Goal: Information Seeking & Learning: Learn about a topic

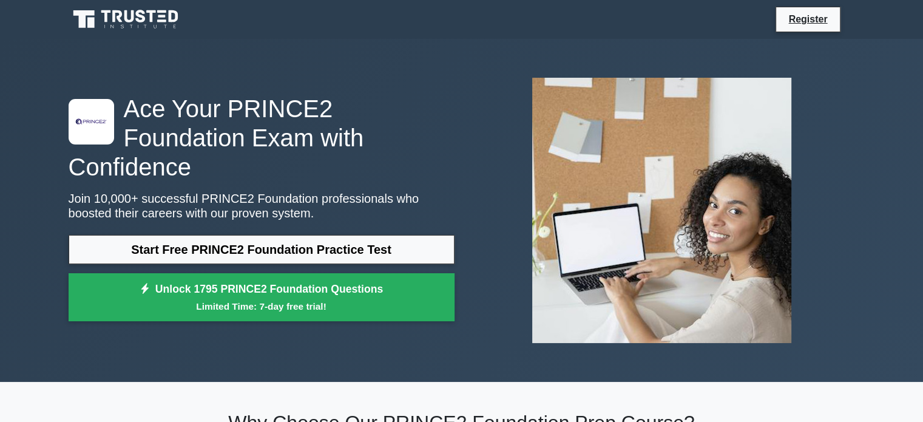
click at [153, 23] on icon at bounding box center [127, 19] width 117 height 23
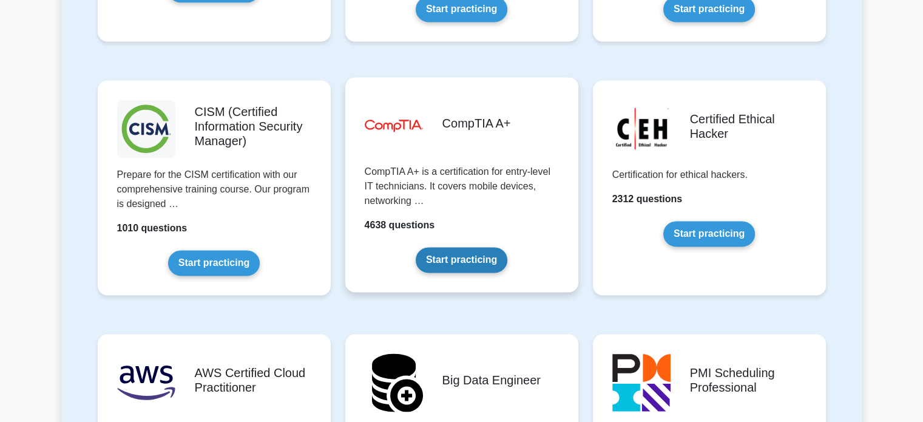
scroll to position [1724, 0]
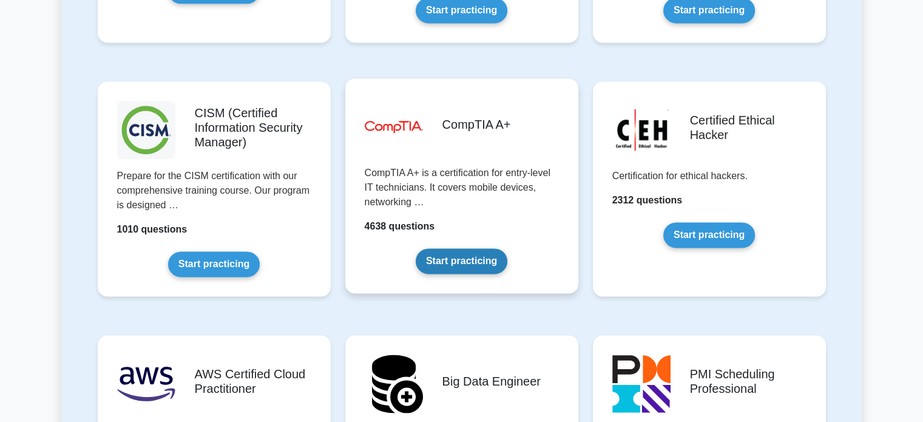
click at [487, 248] on link "Start practicing" at bounding box center [462, 260] width 92 height 25
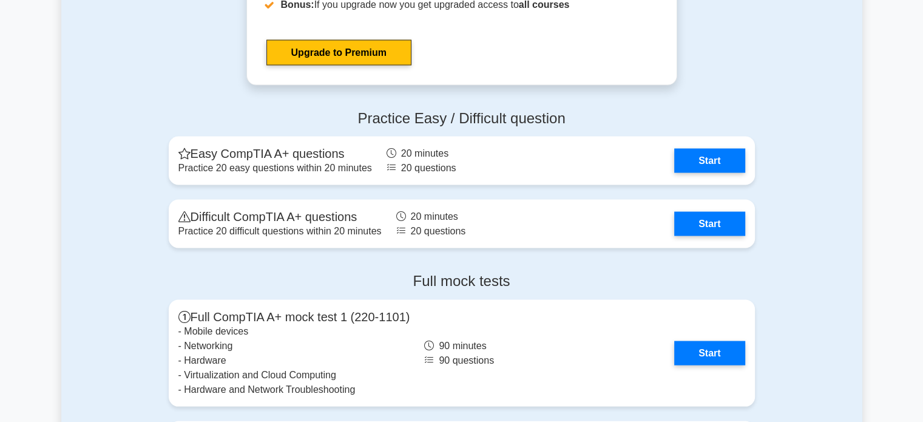
scroll to position [2328, 0]
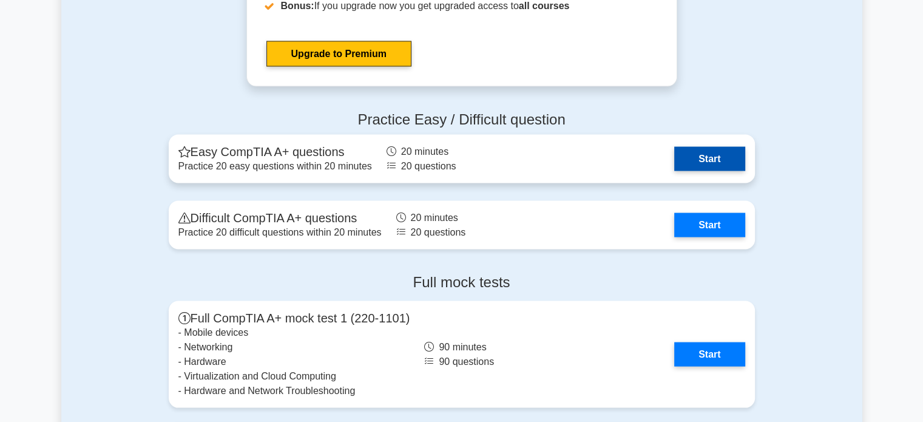
click at [745, 164] on link "Start" at bounding box center [709, 159] width 70 height 24
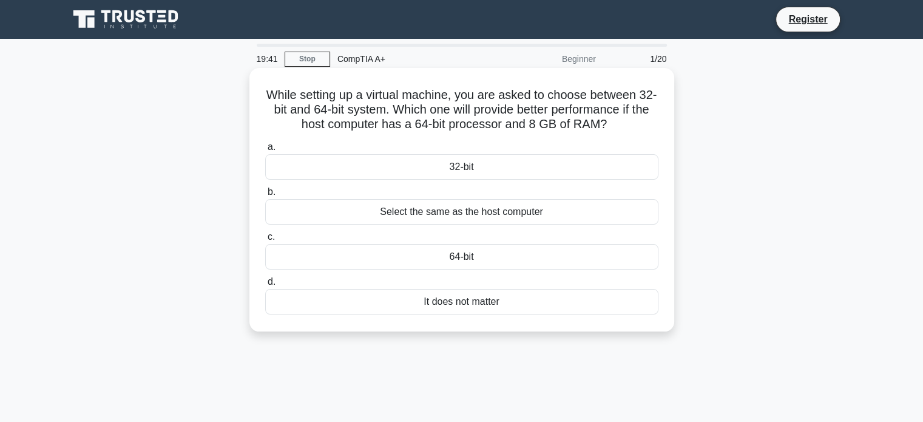
click at [574, 300] on div "It does not matter" at bounding box center [461, 301] width 393 height 25
click at [265, 286] on input "d. It does not matter" at bounding box center [265, 282] width 0 height 8
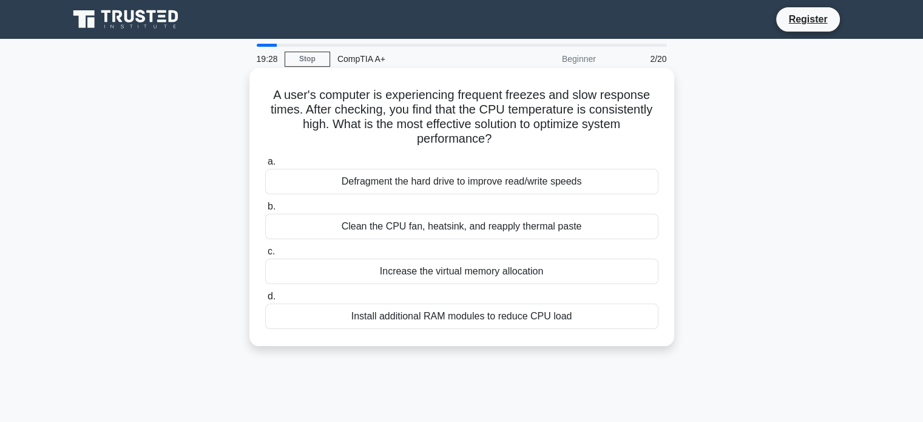
click at [600, 233] on div "Clean the CPU fan, heatsink, and reapply thermal paste" at bounding box center [461, 226] width 393 height 25
click at [265, 211] on input "b. Clean the CPU fan, heatsink, and reapply thermal paste" at bounding box center [265, 207] width 0 height 8
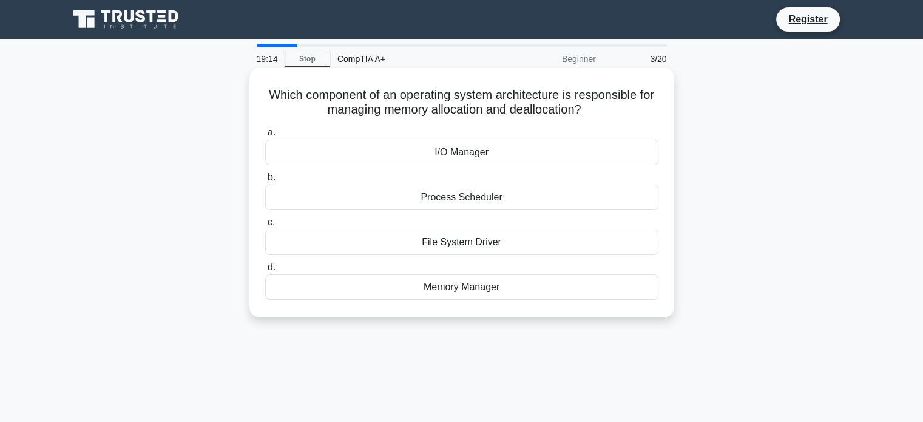
click at [547, 293] on div "Memory Manager" at bounding box center [461, 286] width 393 height 25
click at [265, 271] on input "d. Memory Manager" at bounding box center [265, 267] width 0 height 8
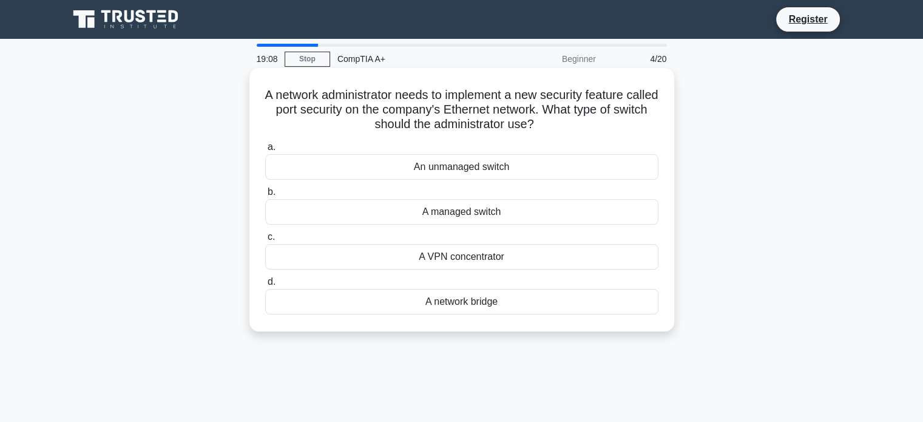
click at [538, 204] on div "A managed switch" at bounding box center [461, 211] width 393 height 25
click at [265, 196] on input "b. A managed switch" at bounding box center [265, 192] width 0 height 8
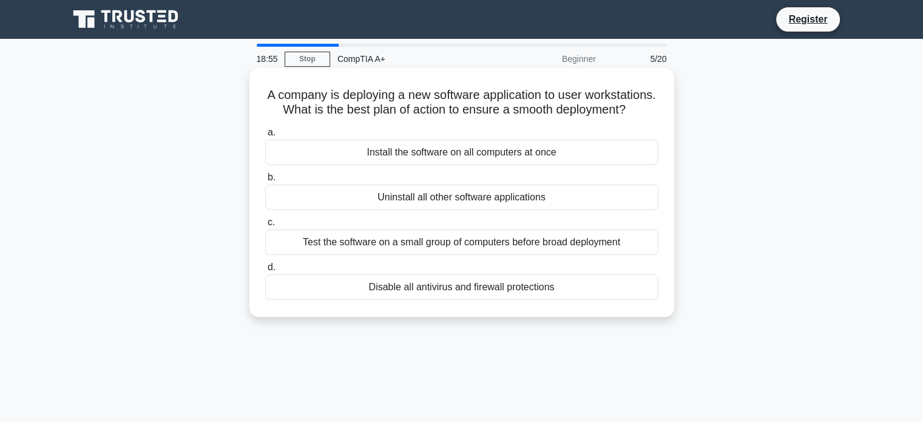
click at [478, 255] on div "Test the software on a small group of computers before broad deployment" at bounding box center [461, 241] width 393 height 25
click at [265, 226] on input "c. Test the software on a small group of computers before broad deployment" at bounding box center [265, 222] width 0 height 8
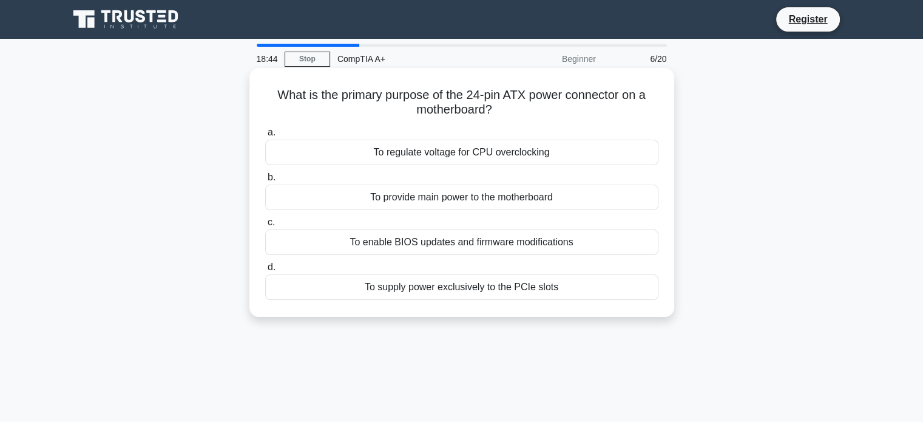
click at [533, 197] on div "To provide main power to the motherboard" at bounding box center [461, 197] width 393 height 25
click at [265, 181] on input "b. To provide main power to the motherboard" at bounding box center [265, 178] width 0 height 8
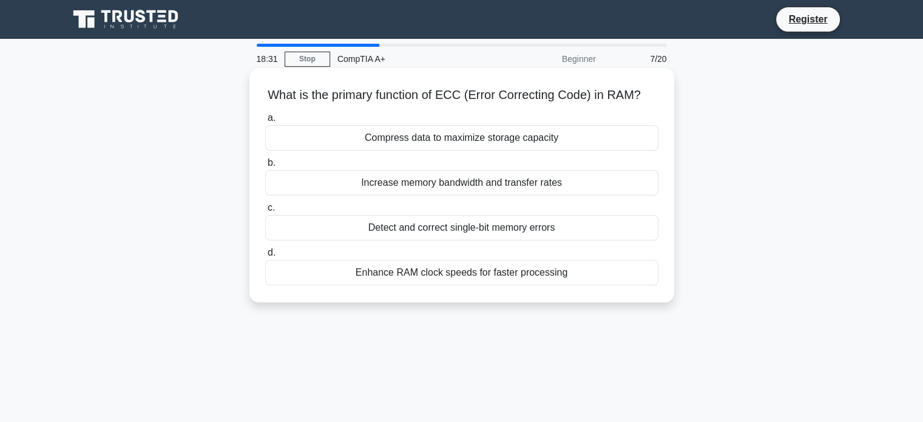
click at [574, 228] on div "Detect and correct single-bit memory errors" at bounding box center [461, 227] width 393 height 25
click at [265, 212] on input "c. Detect and correct single-bit memory errors" at bounding box center [265, 208] width 0 height 8
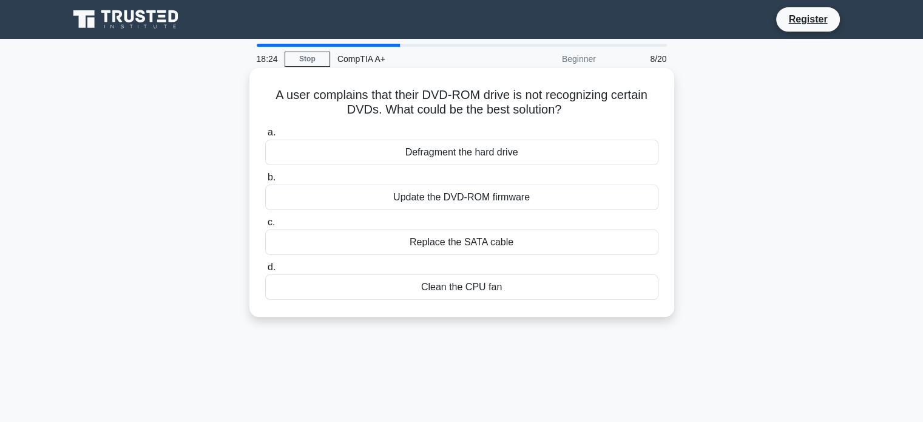
click at [510, 206] on div "Update the DVD-ROM firmware" at bounding box center [461, 197] width 393 height 25
click at [265, 181] on input "b. Update the DVD-ROM firmware" at bounding box center [265, 178] width 0 height 8
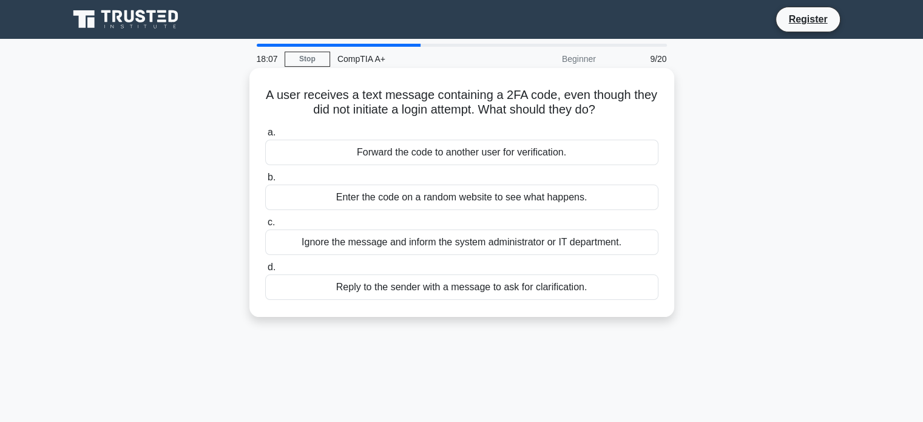
click at [634, 242] on div "Ignore the message and inform the system administrator or IT department." at bounding box center [461, 241] width 393 height 25
click at [265, 226] on input "c. Ignore the message and inform the system administrator or IT department." at bounding box center [265, 222] width 0 height 8
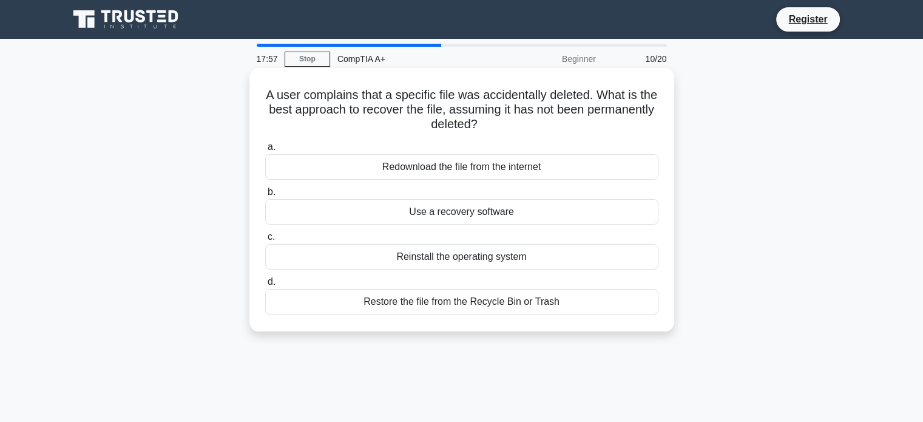
click at [517, 310] on div "Restore the file from the Recycle Bin or Trash" at bounding box center [461, 301] width 393 height 25
click at [265, 286] on input "d. Restore the file from the Recycle Bin or Trash" at bounding box center [265, 282] width 0 height 8
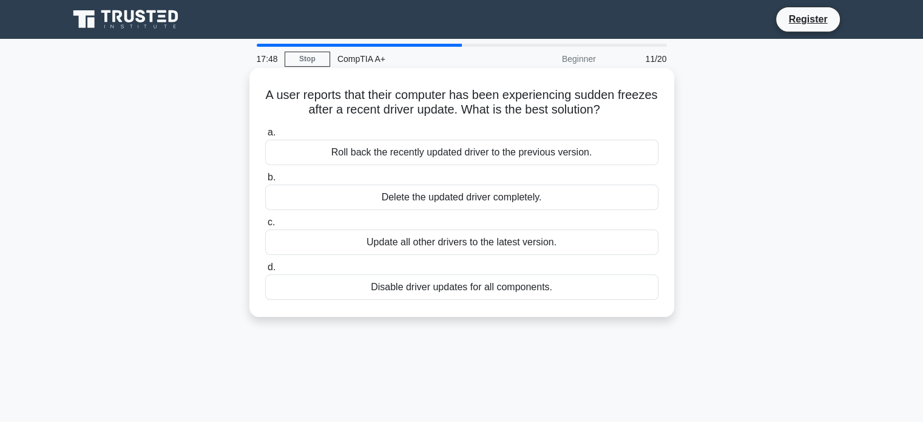
click at [544, 156] on div "Roll back the recently updated driver to the previous version." at bounding box center [461, 152] width 393 height 25
click at [265, 137] on input "a. Roll back the recently updated driver to the previous version." at bounding box center [265, 133] width 0 height 8
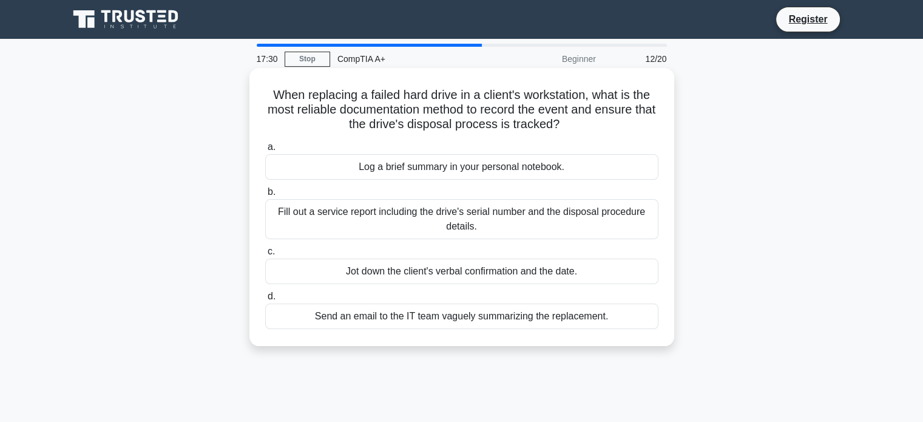
click at [538, 230] on div "Fill out a service report including the drive's serial number and the disposal …" at bounding box center [461, 219] width 393 height 40
click at [265, 196] on input "b. Fill out a service report including the drive's serial number and the dispos…" at bounding box center [265, 192] width 0 height 8
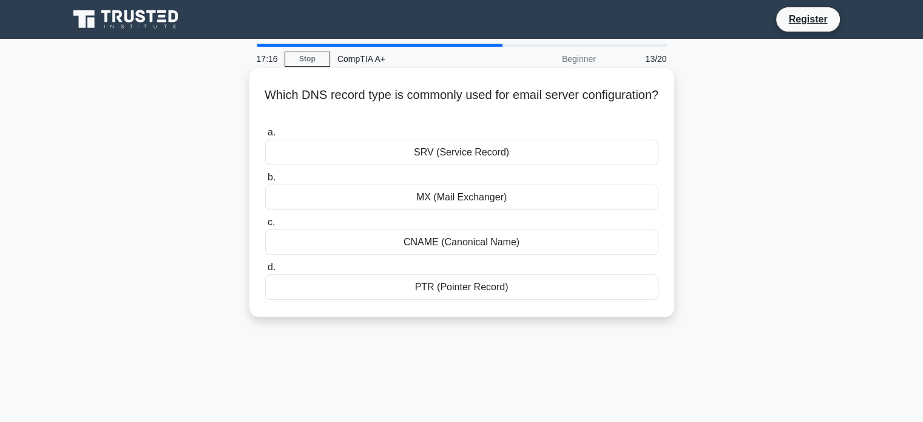
click at [479, 204] on div "MX (Mail Exchanger)" at bounding box center [461, 197] width 393 height 25
click at [265, 181] on input "b. MX (Mail Exchanger)" at bounding box center [265, 178] width 0 height 8
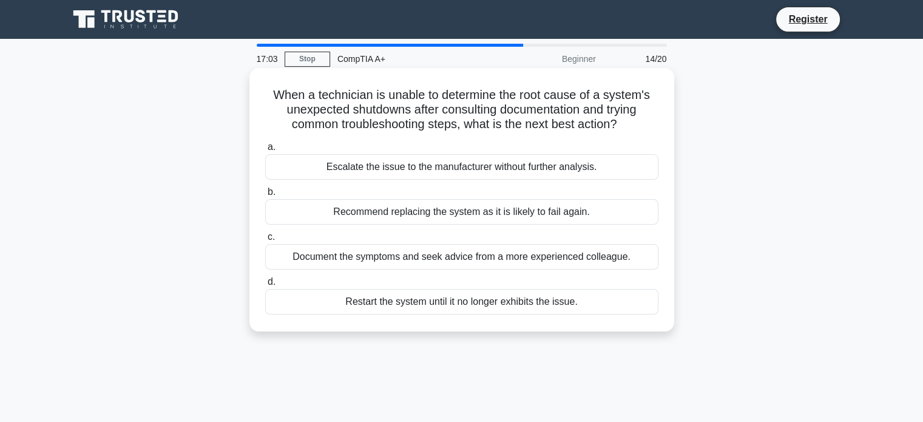
click at [546, 267] on div "Document the symptoms and seek advice from a more experienced colleague." at bounding box center [461, 256] width 393 height 25
click at [265, 241] on input "c. Document the symptoms and seek advice from a more experienced colleague." at bounding box center [265, 237] width 0 height 8
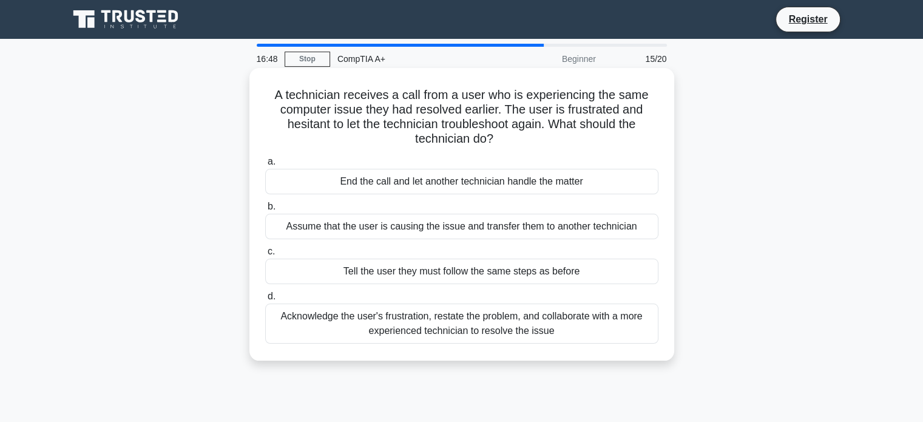
click at [459, 320] on div "Acknowledge the user's frustration, restate the problem, and collaborate with a…" at bounding box center [461, 323] width 393 height 40
click at [265, 300] on input "d. Acknowledge the user's frustration, restate the problem, and collaborate wit…" at bounding box center [265, 297] width 0 height 8
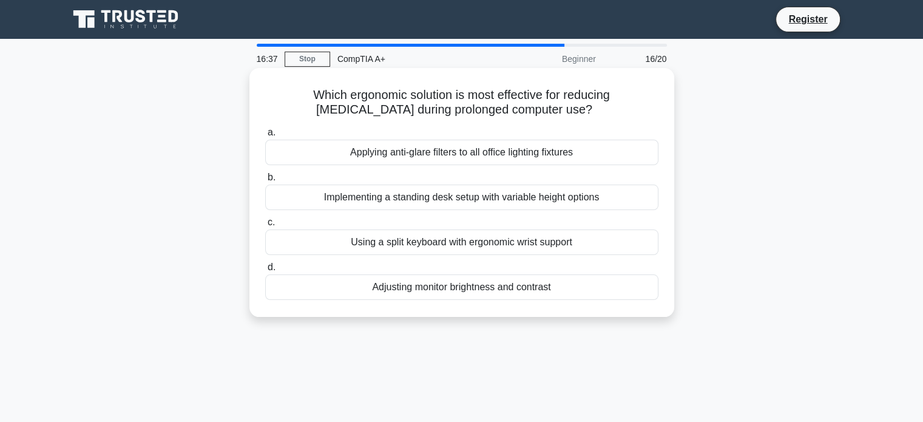
click at [519, 293] on div "Adjusting monitor brightness and contrast" at bounding box center [461, 286] width 393 height 25
click at [265, 271] on input "d. Adjusting monitor brightness and contrast" at bounding box center [265, 267] width 0 height 8
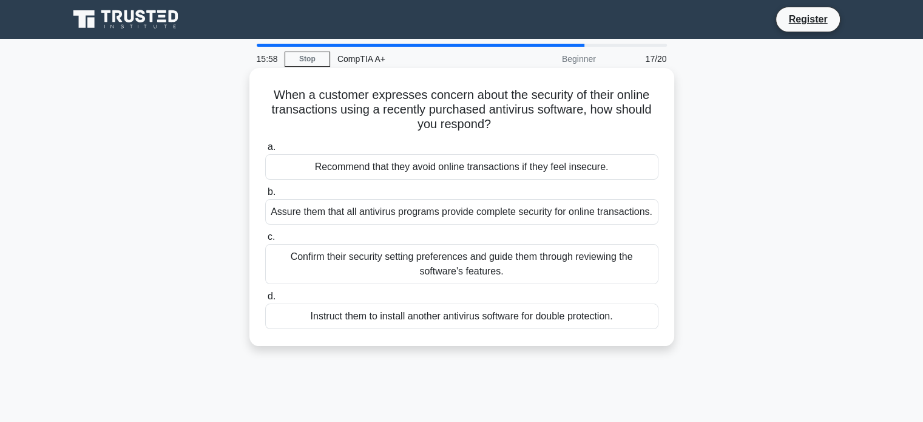
click at [531, 273] on div "Confirm their security setting preferences and guide them through reviewing the…" at bounding box center [461, 264] width 393 height 40
click at [265, 241] on input "c. Confirm their security setting preferences and guide them through reviewing …" at bounding box center [265, 237] width 0 height 8
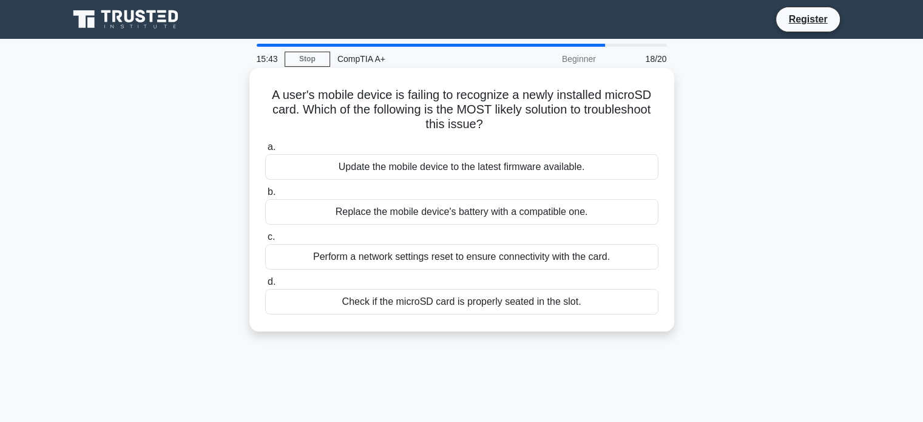
click at [555, 305] on div "Check if the microSD card is properly seated in the slot." at bounding box center [461, 301] width 393 height 25
click at [265, 286] on input "d. Check if the microSD card is properly seated in the slot." at bounding box center [265, 282] width 0 height 8
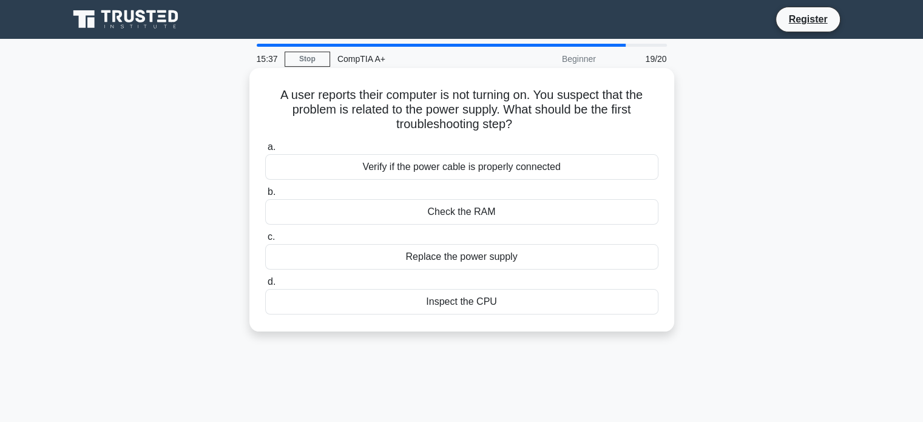
click at [536, 172] on div "Verify if the power cable is properly connected" at bounding box center [461, 166] width 393 height 25
click at [265, 151] on input "a. Verify if the power cable is properly connected" at bounding box center [265, 147] width 0 height 8
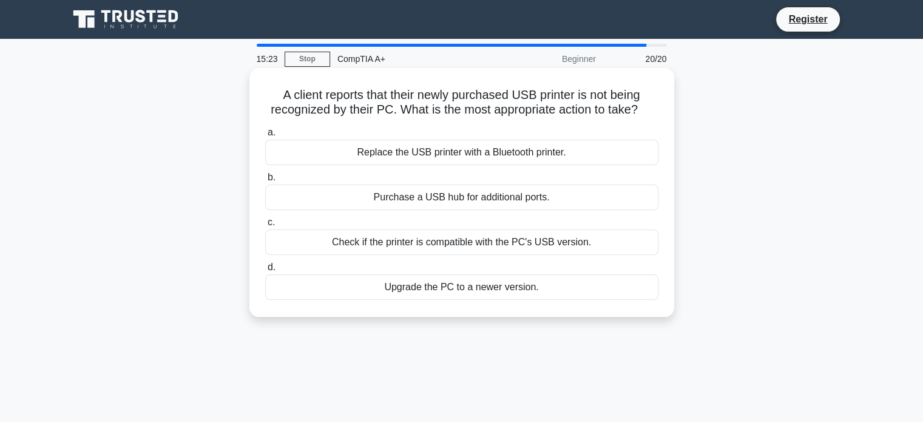
click at [487, 248] on div "Check if the printer is compatible with the PC's USB version." at bounding box center [461, 241] width 393 height 25
click at [265, 226] on input "c. Check if the printer is compatible with the PC's USB version." at bounding box center [265, 222] width 0 height 8
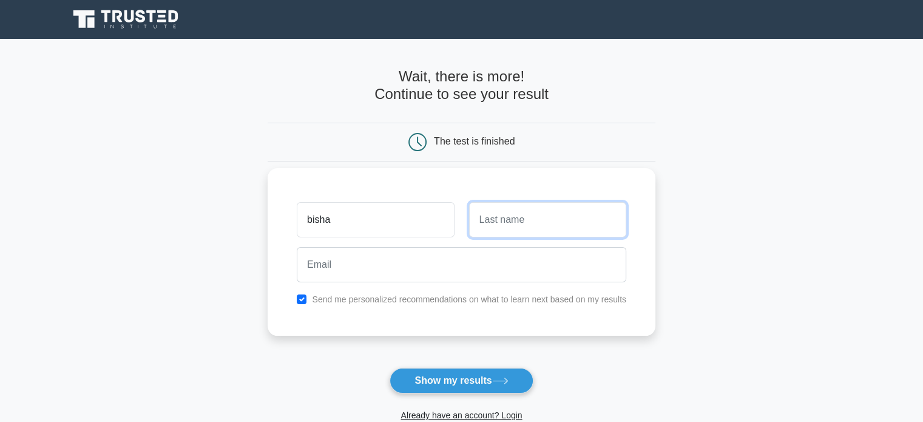
click at [495, 228] on input "text" at bounding box center [547, 219] width 157 height 35
type input "63"
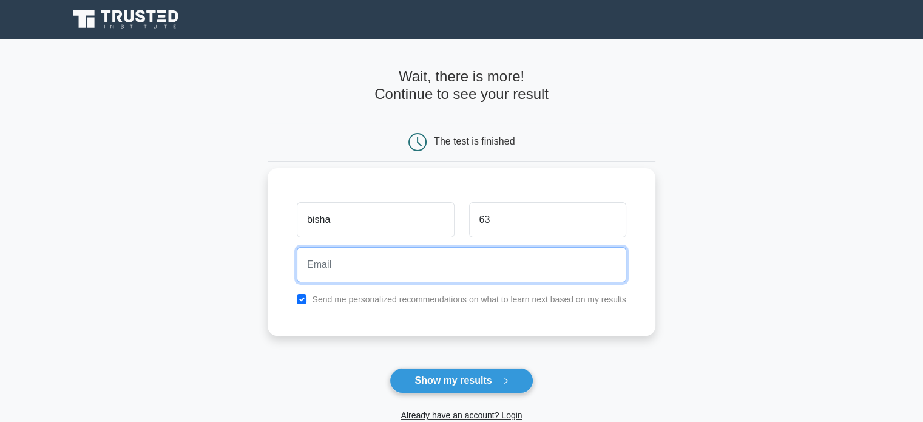
click at [530, 259] on input "email" at bounding box center [462, 264] width 330 height 35
type input "vb@gmail.com"
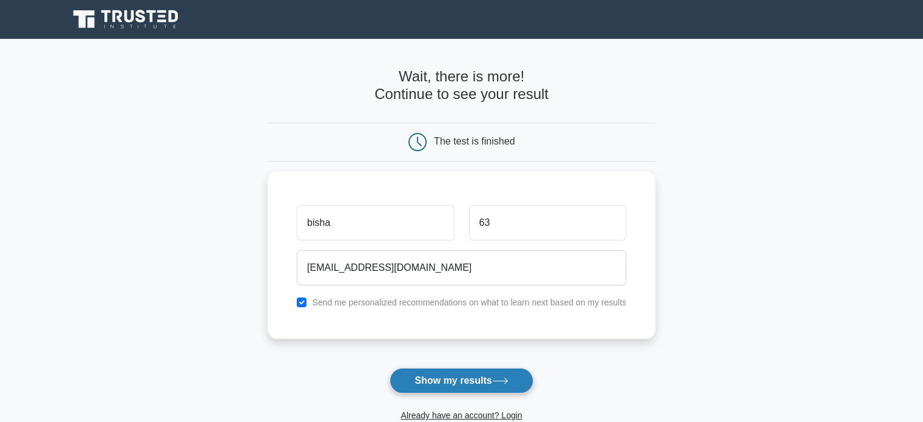
click at [473, 390] on button "Show my results" at bounding box center [461, 380] width 143 height 25
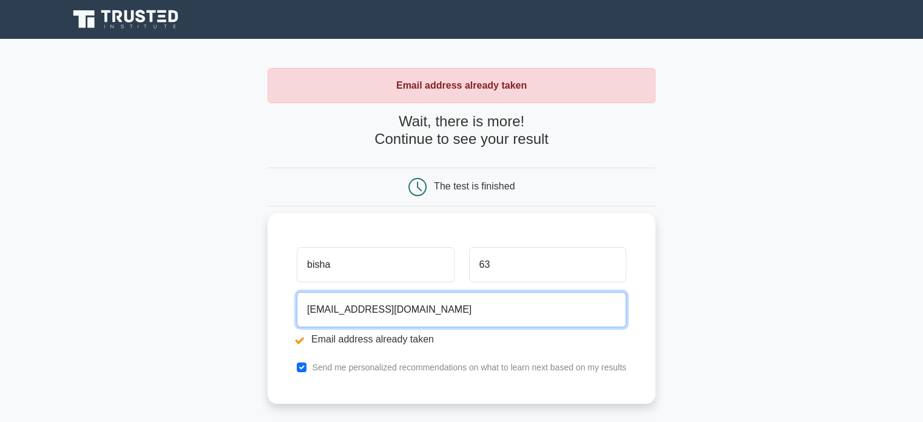
click at [418, 316] on input "[EMAIL_ADDRESS][DOMAIN_NAME]" at bounding box center [462, 309] width 330 height 35
click at [320, 308] on input "[EMAIL_ADDRESS][DOMAIN_NAME]" at bounding box center [462, 309] width 330 height 35
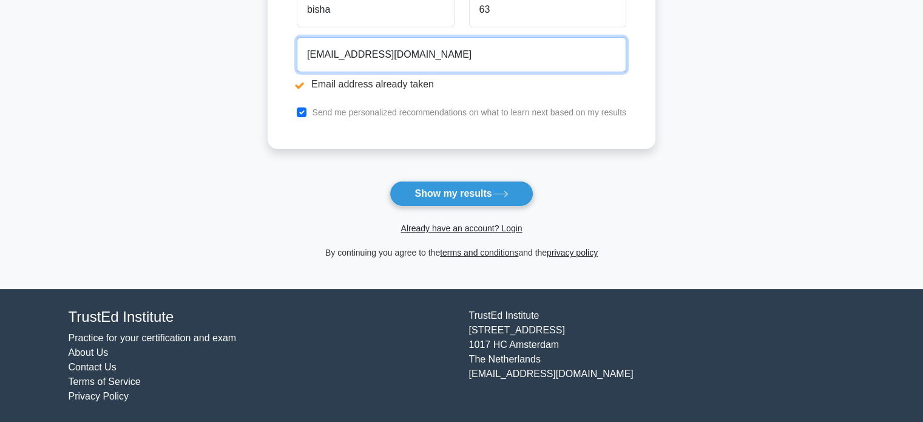
scroll to position [255, 0]
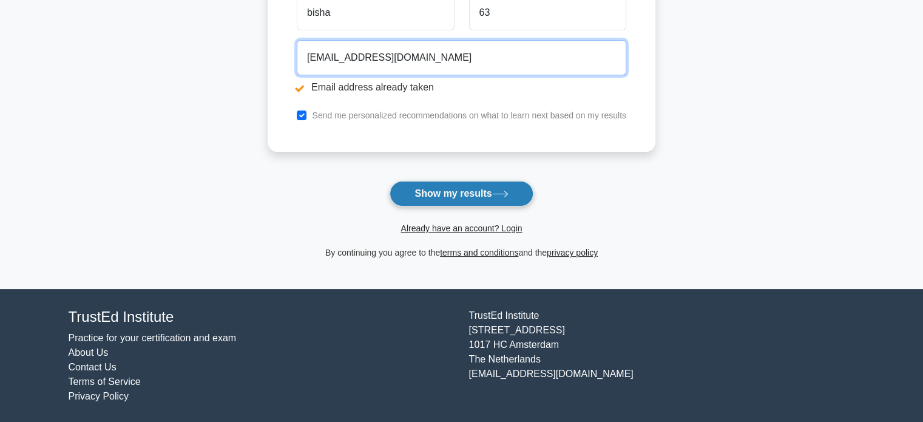
type input "vb2@gmail.com"
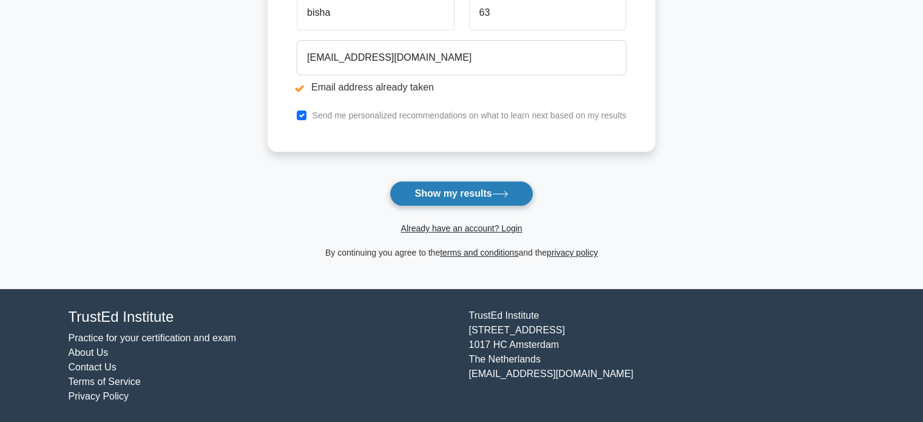
click at [452, 185] on button "Show my results" at bounding box center [461, 193] width 143 height 25
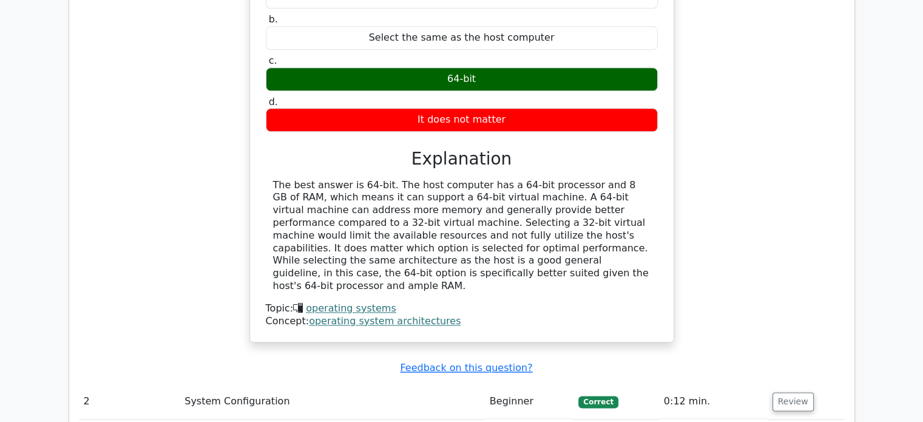
scroll to position [1534, 0]
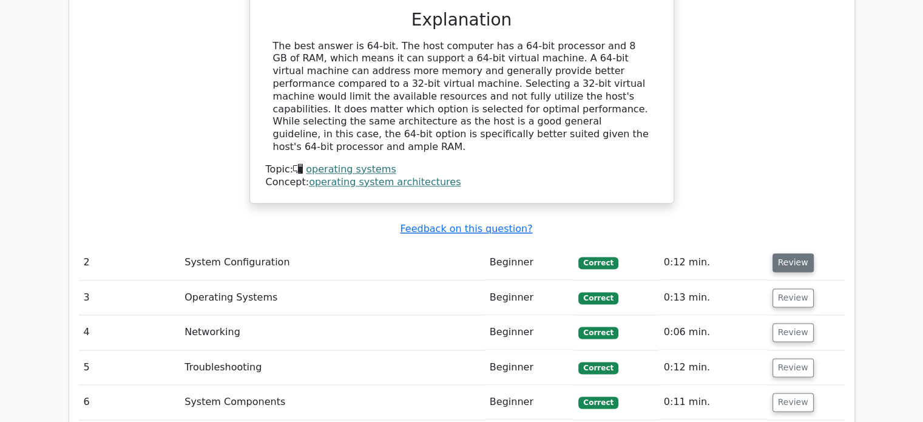
click at [802, 253] on button "Review" at bounding box center [793, 262] width 41 height 19
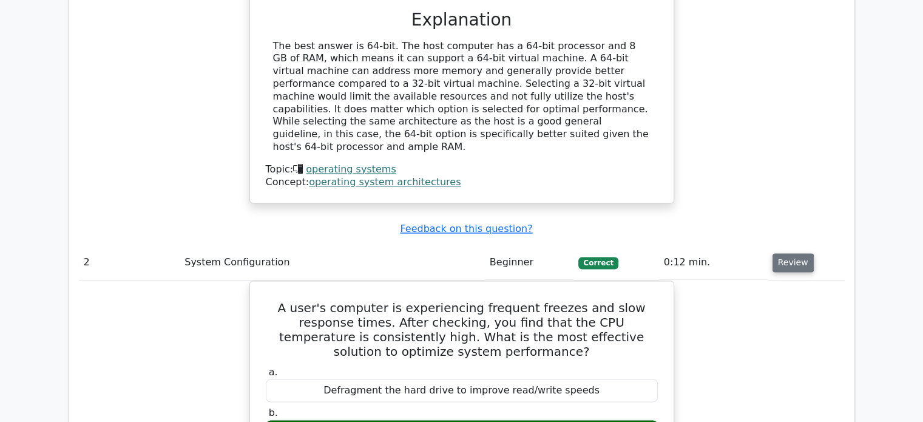
click at [802, 253] on button "Review" at bounding box center [793, 262] width 41 height 19
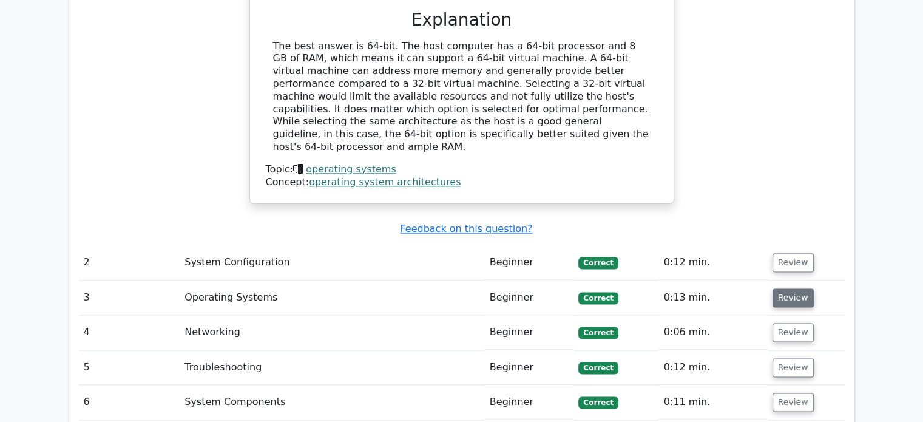
click at [794, 288] on button "Review" at bounding box center [793, 297] width 41 height 19
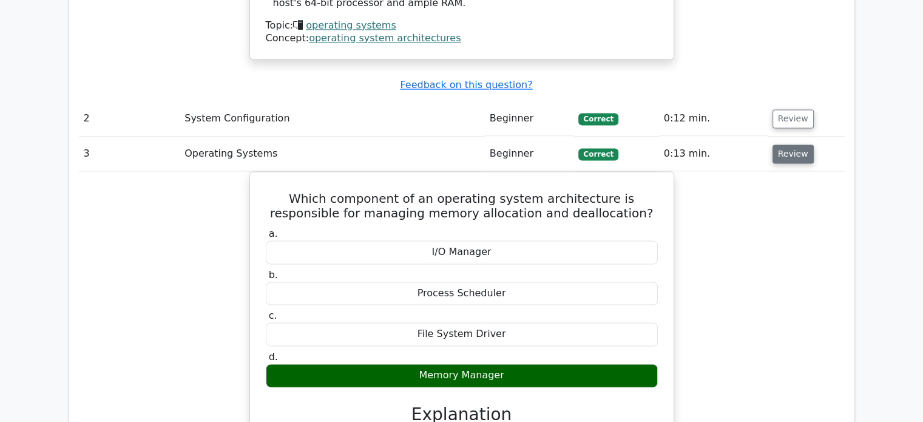
scroll to position [1678, 0]
click at [784, 137] on td "Review" at bounding box center [806, 154] width 77 height 35
click at [790, 144] on button "Review" at bounding box center [793, 153] width 41 height 19
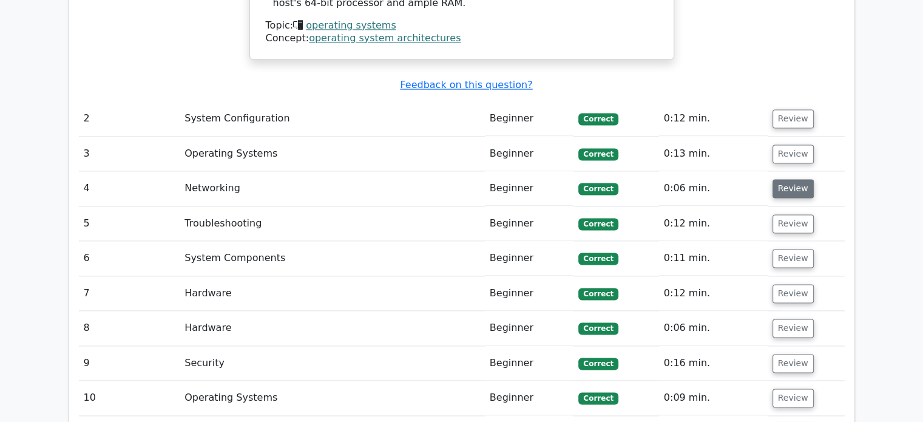
click at [787, 179] on button "Review" at bounding box center [793, 188] width 41 height 19
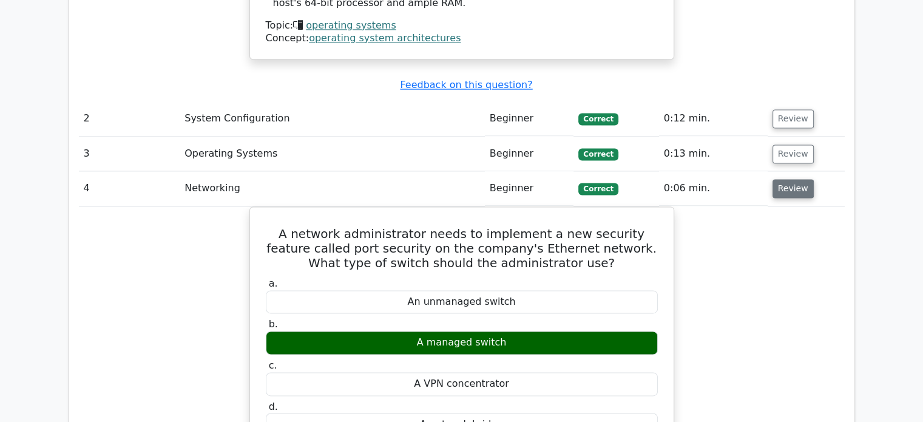
click at [787, 179] on button "Review" at bounding box center [793, 188] width 41 height 19
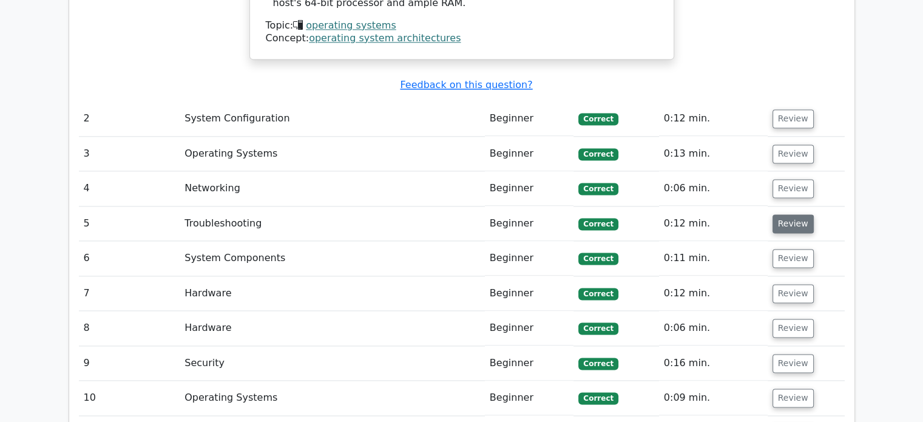
click at [787, 214] on button "Review" at bounding box center [793, 223] width 41 height 19
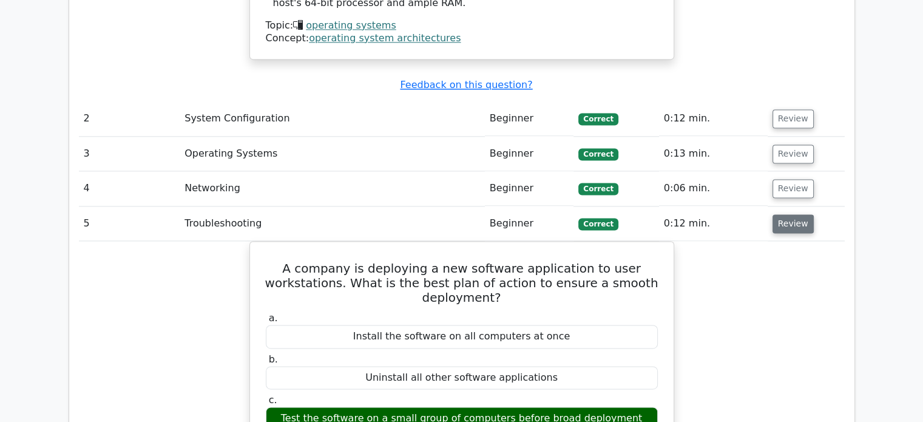
click at [787, 214] on button "Review" at bounding box center [793, 223] width 41 height 19
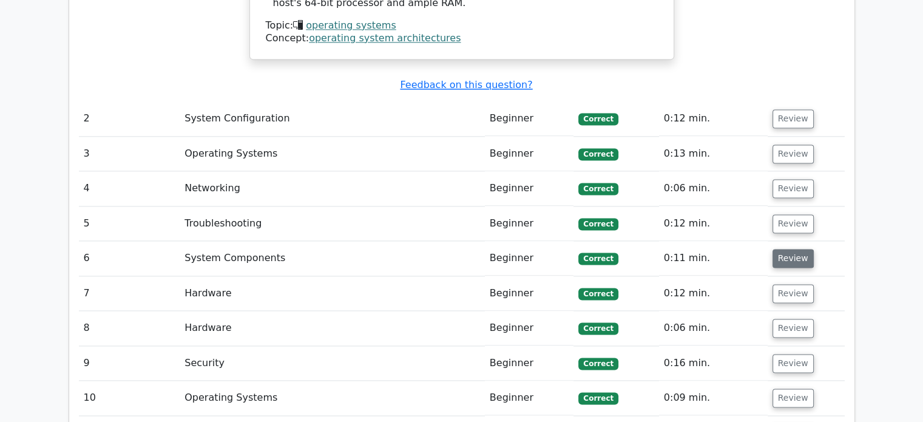
click at [786, 249] on button "Review" at bounding box center [793, 258] width 41 height 19
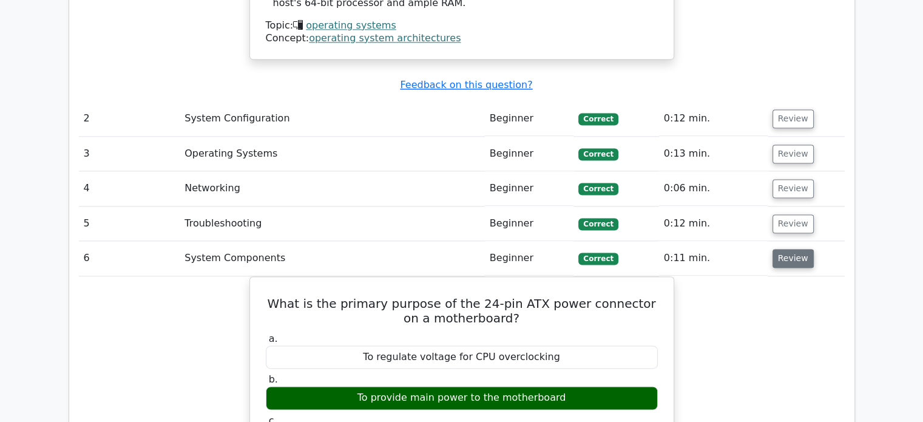
click at [786, 249] on button "Review" at bounding box center [793, 258] width 41 height 19
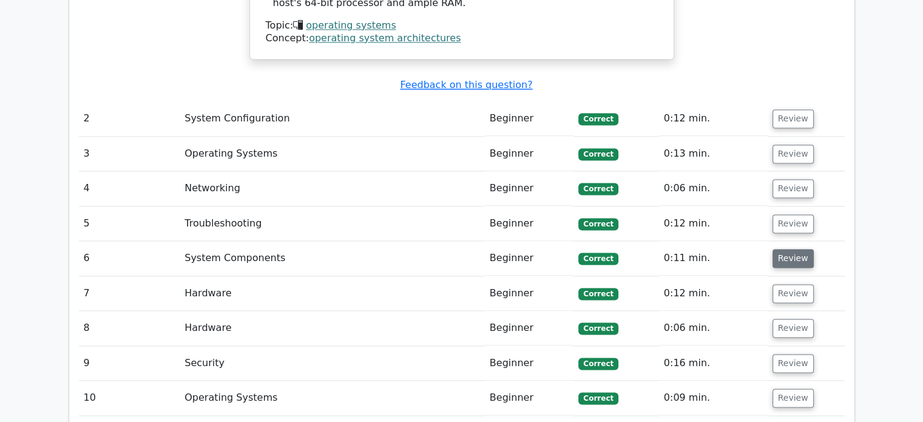
scroll to position [1753, 0]
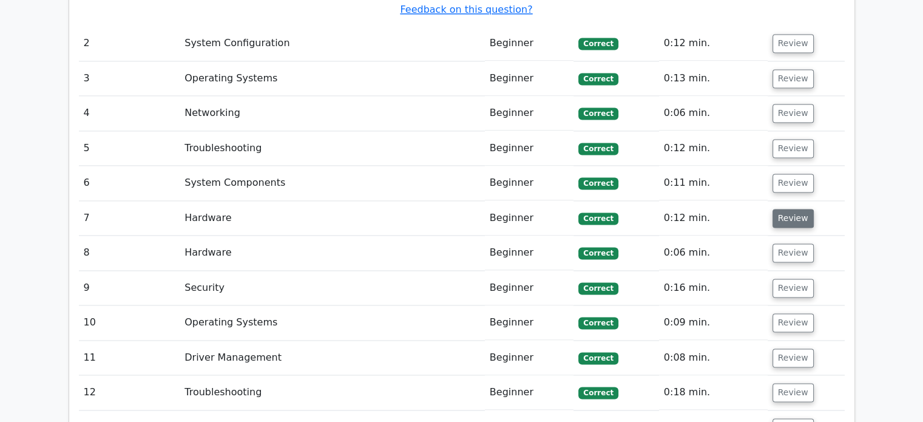
click at [790, 209] on button "Review" at bounding box center [793, 218] width 41 height 19
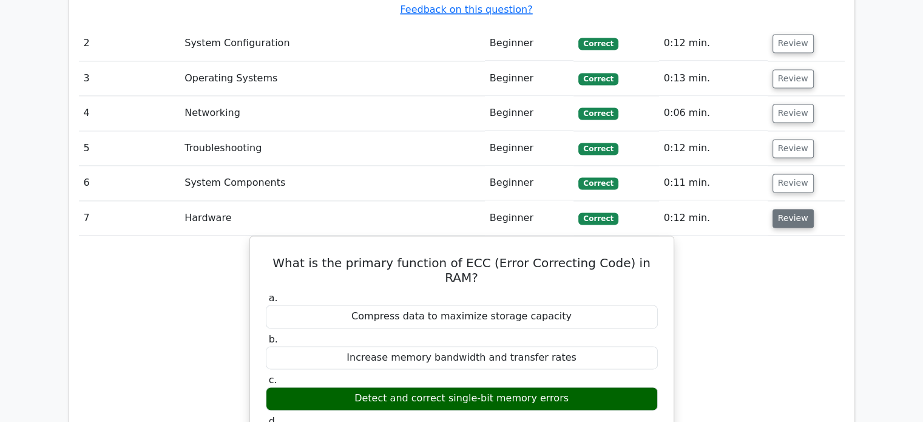
click at [790, 209] on button "Review" at bounding box center [793, 218] width 41 height 19
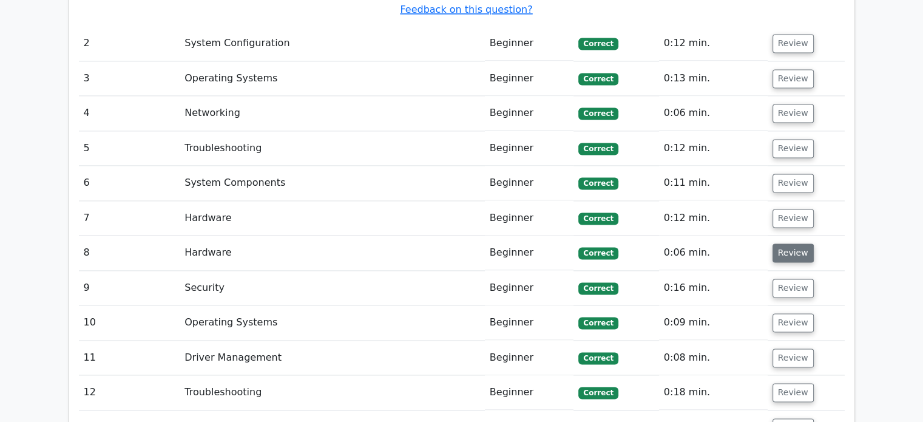
drag, startPoint x: 783, startPoint y: 208, endPoint x: 787, endPoint y: 201, distance: 7.6
click at [787, 235] on td "Review" at bounding box center [806, 252] width 77 height 35
click at [787, 243] on button "Review" at bounding box center [793, 252] width 41 height 19
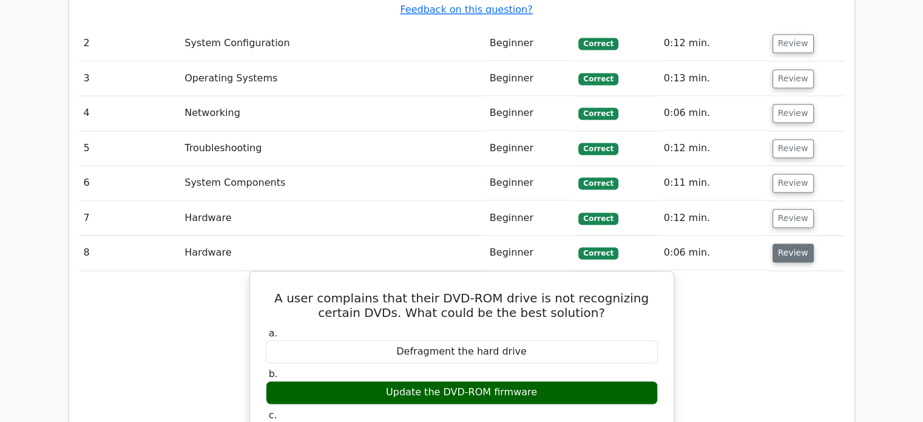
click at [787, 243] on button "Review" at bounding box center [793, 252] width 41 height 19
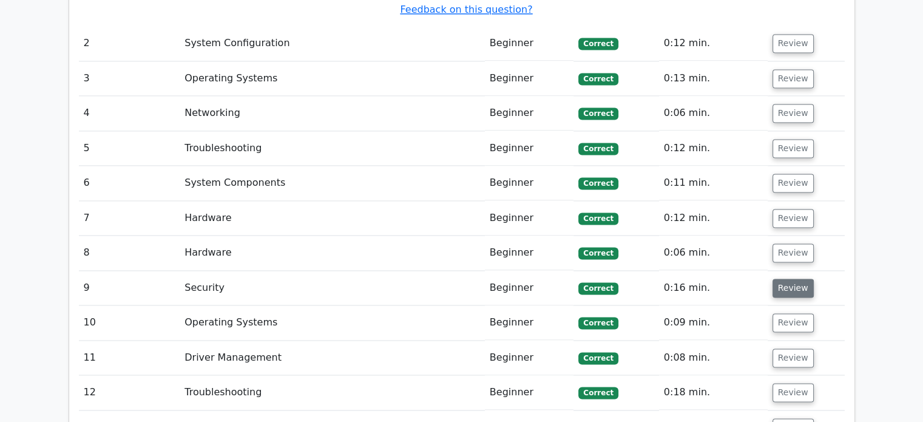
click at [782, 279] on button "Review" at bounding box center [793, 288] width 41 height 19
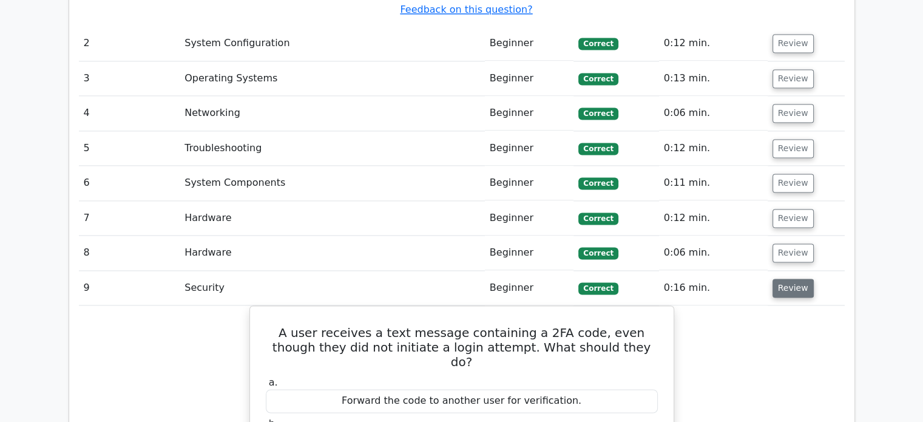
click at [782, 279] on button "Review" at bounding box center [793, 288] width 41 height 19
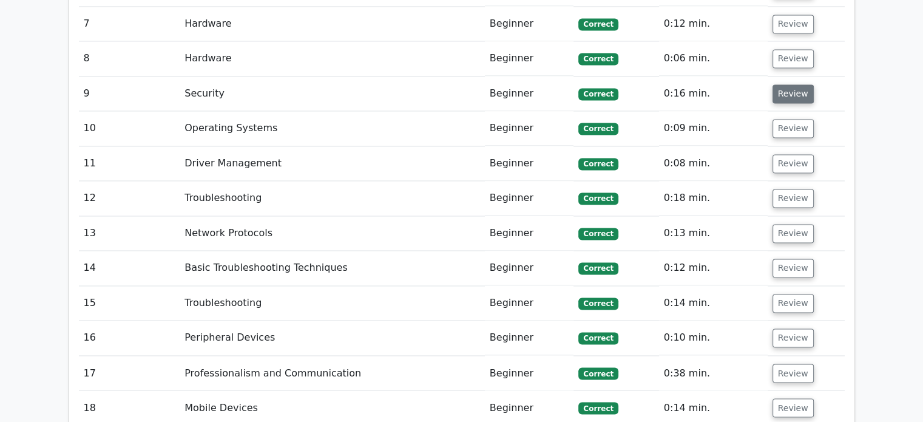
scroll to position [1951, 0]
